Goal: Find specific fact: Find contact information

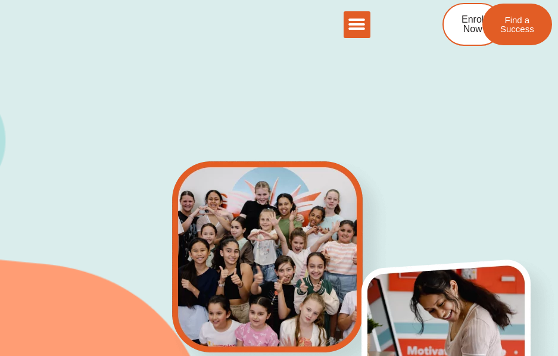
drag, startPoint x: 374, startPoint y: 23, endPoint x: 367, endPoint y: 23, distance: 6.6
click at [372, 23] on div "AU NZ SG AU NZ SG Enrol Now Find a Success" at bounding box center [451, 24] width 160 height 43
click at [363, 23] on icon "Menu Toggle" at bounding box center [357, 24] width 18 height 18
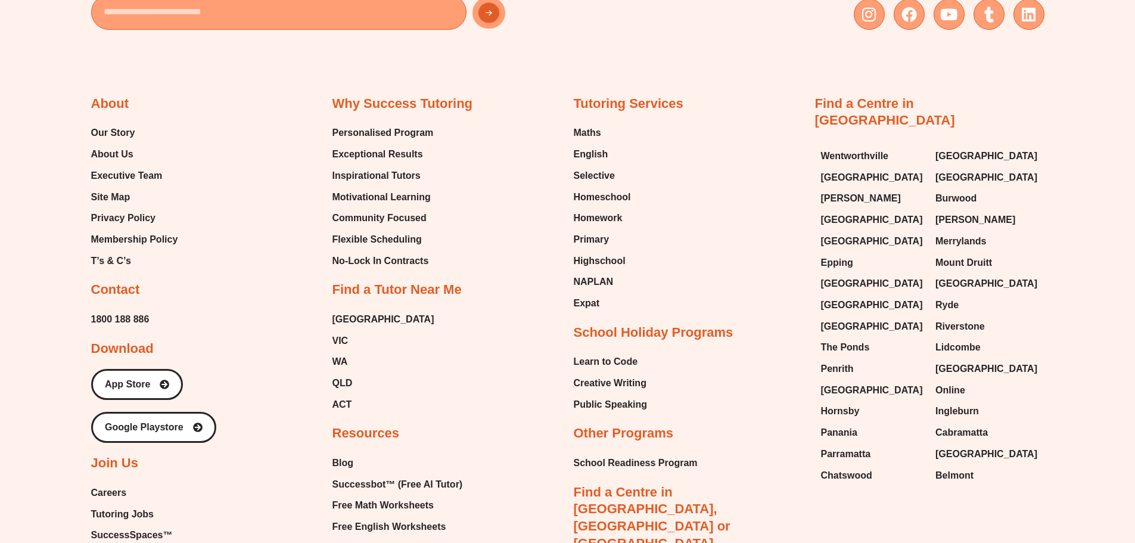
scroll to position [5415, 0]
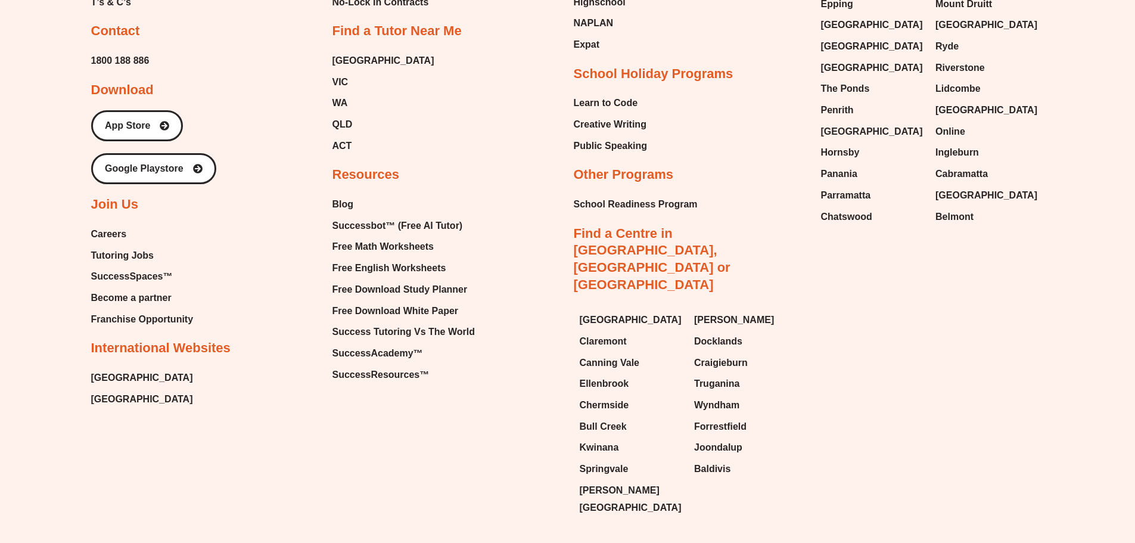
copy p "73 642 779 735"
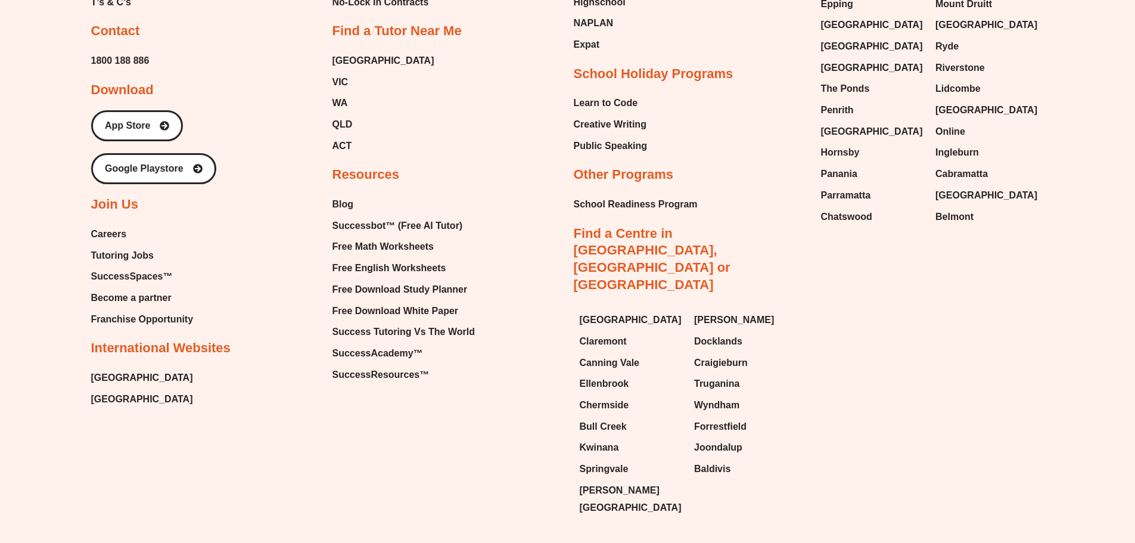
copy p "Success Tutoring Australia Pty Ltd"
click at [346, 52] on span "[GEOGRAPHIC_DATA]" at bounding box center [384, 61] width 102 height 18
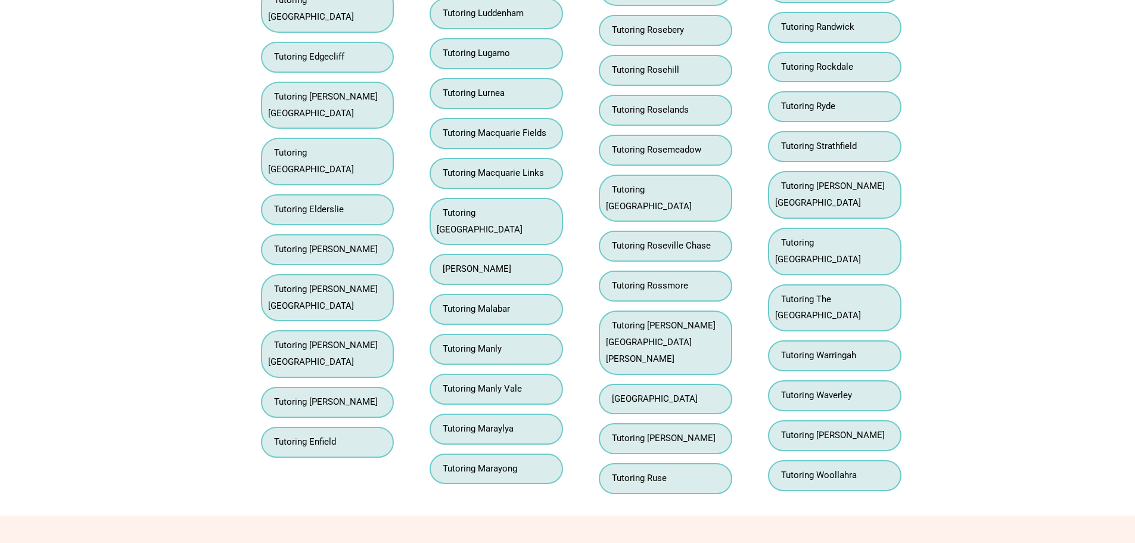
scroll to position [8704, 0]
